Goal: Transaction & Acquisition: Subscribe to service/newsletter

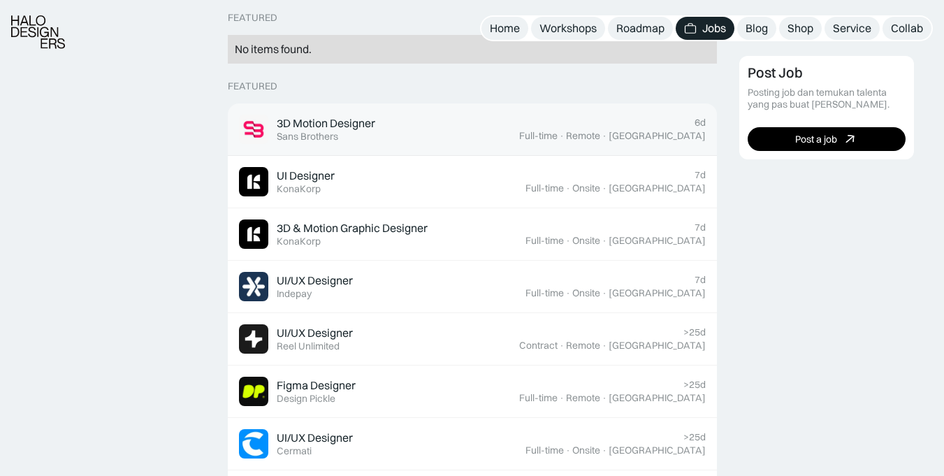
scroll to position [419, 0]
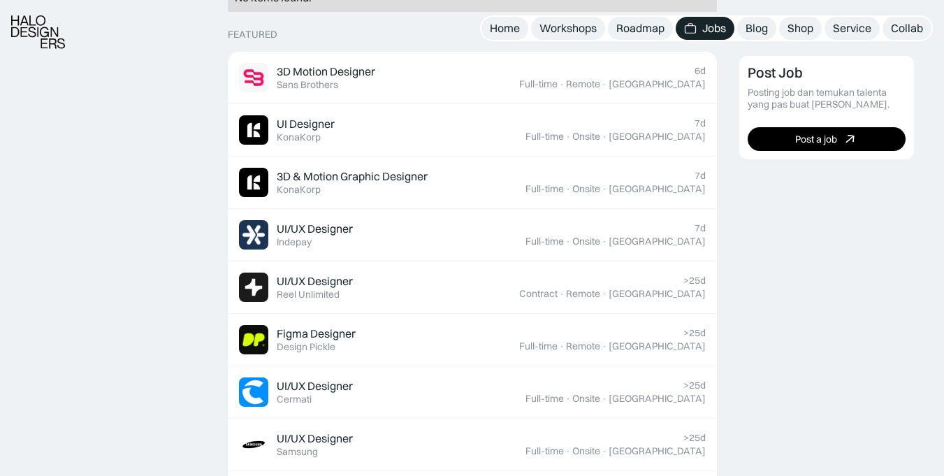
drag, startPoint x: 367, startPoint y: 234, endPoint x: 194, endPoint y: 263, distance: 175.7
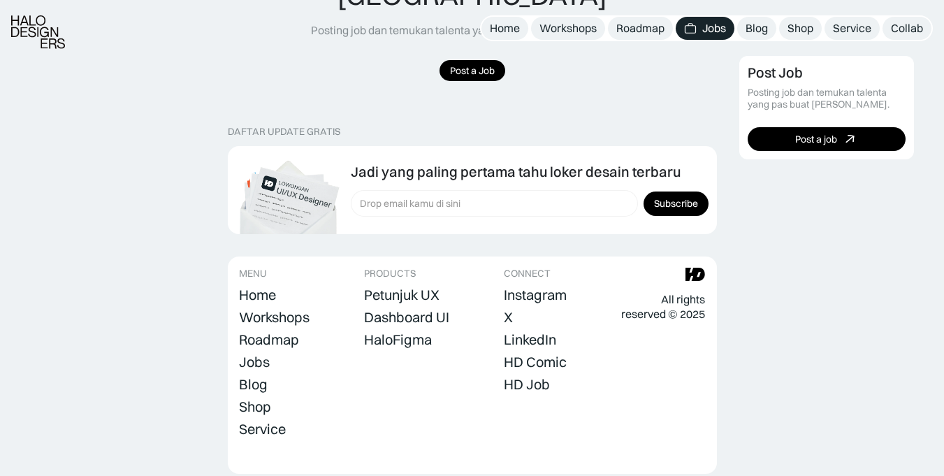
scroll to position [1188, 0]
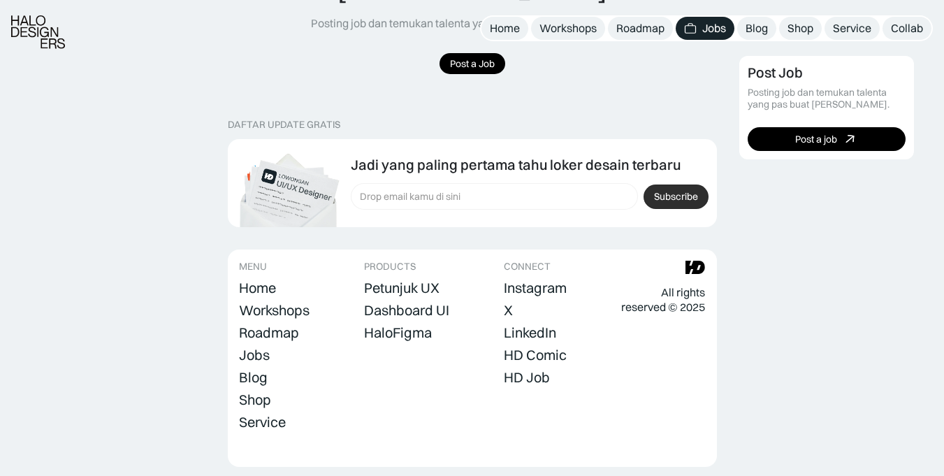
click at [656, 184] on input "Subscribe" at bounding box center [675, 196] width 65 height 24
click at [479, 183] on input "Form Subscription" at bounding box center [494, 196] width 287 height 27
type input "yunusersyah88@gmail.com"
click at [663, 184] on input "Subscribe" at bounding box center [675, 196] width 65 height 24
type input "Please wait..."
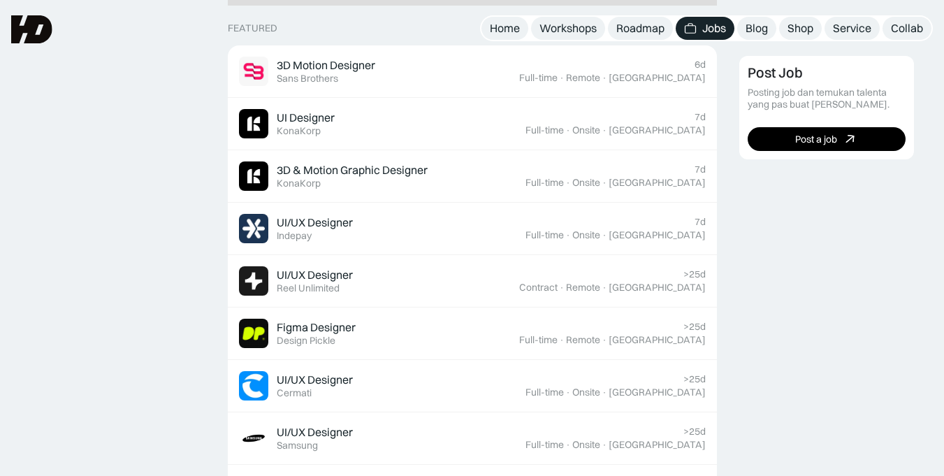
scroll to position [419, 0]
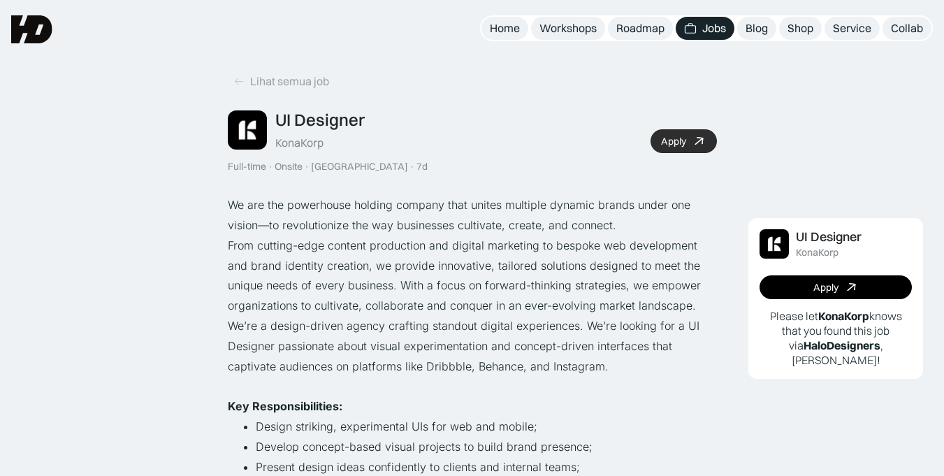
click at [668, 145] on div "Apply" at bounding box center [673, 142] width 25 height 12
click at [710, 239] on p "From cutting-edge content production and digital marketing to bespoke web devel…" at bounding box center [472, 275] width 489 height 80
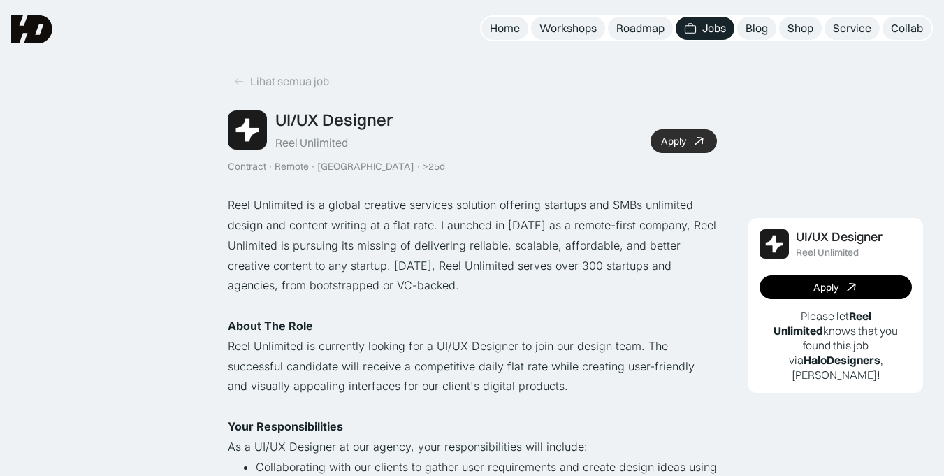
click at [688, 139] on link "Apply" at bounding box center [683, 141] width 66 height 24
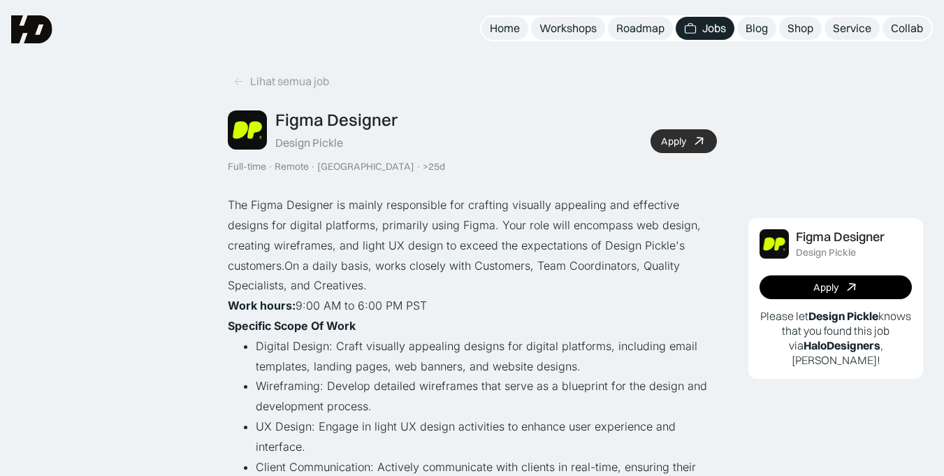
click at [676, 142] on div "Apply" at bounding box center [673, 142] width 25 height 12
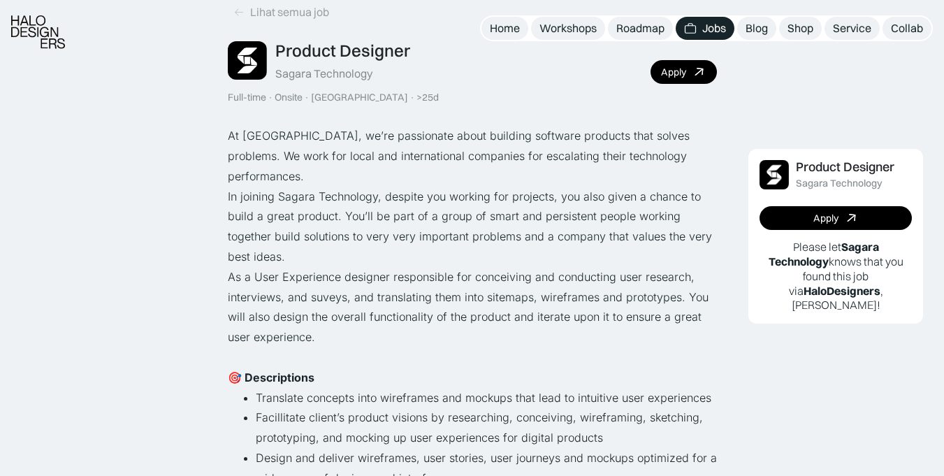
scroll to position [70, 0]
click at [687, 71] on link "Apply" at bounding box center [683, 71] width 66 height 24
